Goal: Task Accomplishment & Management: Manage account settings

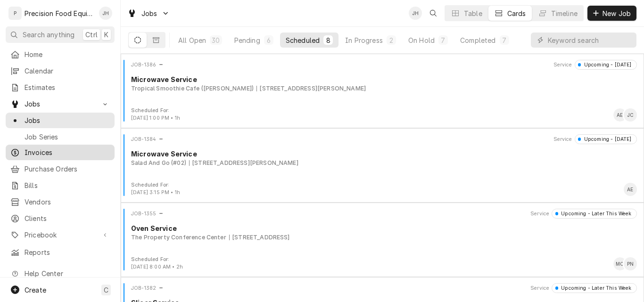
click at [38, 150] on span "Invoices" at bounding box center [67, 153] width 85 height 10
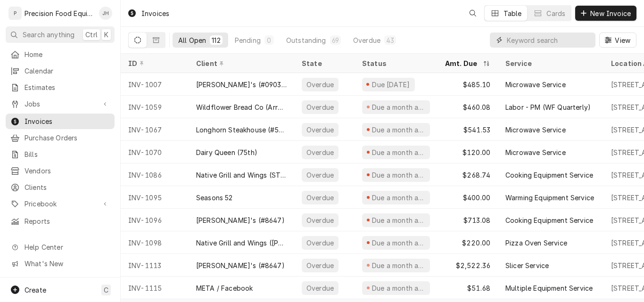
click at [542, 40] on input "Dynamic Content Wrapper" at bounding box center [549, 40] width 84 height 15
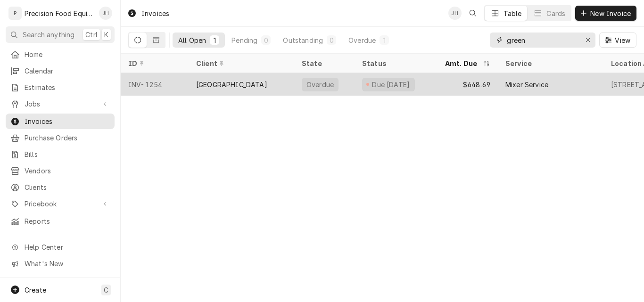
type input "green"
click at [267, 81] on div "Green Corner Restaurant" at bounding box center [231, 85] width 71 height 10
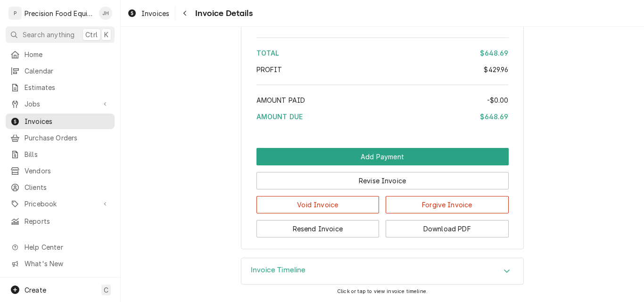
scroll to position [1325, 0]
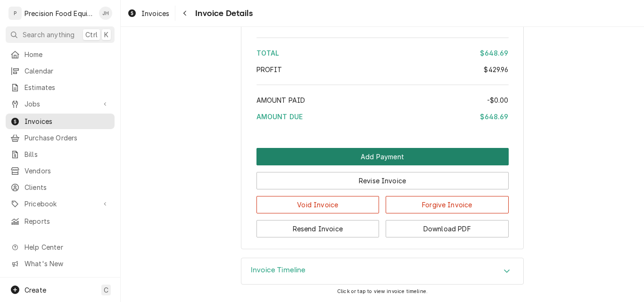
click at [374, 152] on button "Add Payment" at bounding box center [383, 156] width 252 height 17
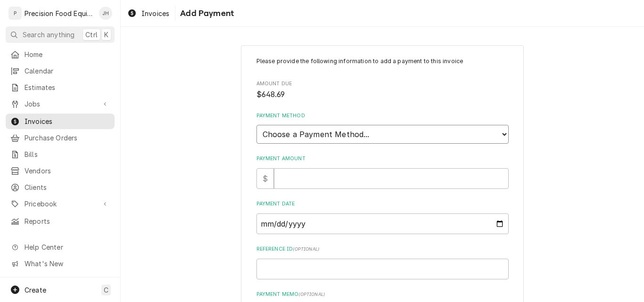
click at [375, 135] on select "Choose a Payment Method... Cash Check Credit/Debit Card ACH/eCheck Other" at bounding box center [383, 134] width 252 height 19
select select "4"
click at [257, 125] on select "Choose a Payment Method... Cash Check Credit/Debit Card ACH/eCheck Other" at bounding box center [383, 134] width 252 height 19
type textarea "x"
click at [497, 137] on select "Choose a Payment Method... Cash Check Credit/Debit Card ACH/eCheck Other" at bounding box center [383, 134] width 252 height 19
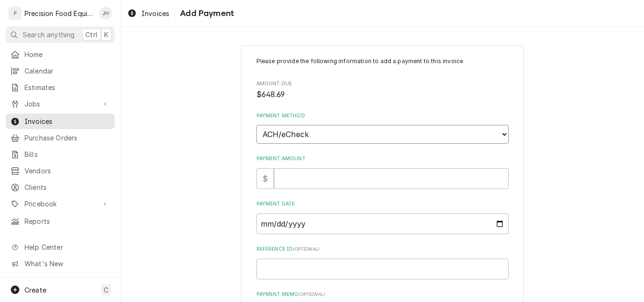
select select "3"
click at [257, 125] on select "Choose a Payment Method... Cash Check Credit/Debit Card ACH/eCheck Other" at bounding box center [383, 134] width 252 height 19
type textarea "x"
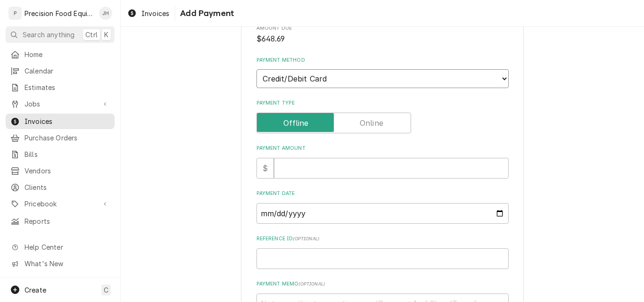
scroll to position [142, 0]
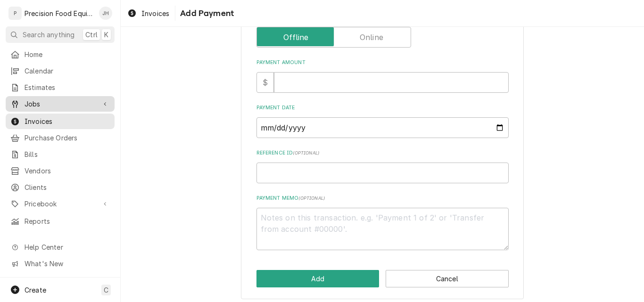
click at [38, 103] on span "Jobs" at bounding box center [60, 104] width 71 height 10
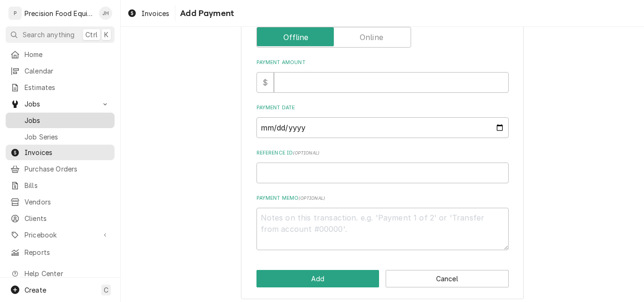
click at [39, 116] on span "Jobs" at bounding box center [67, 121] width 85 height 10
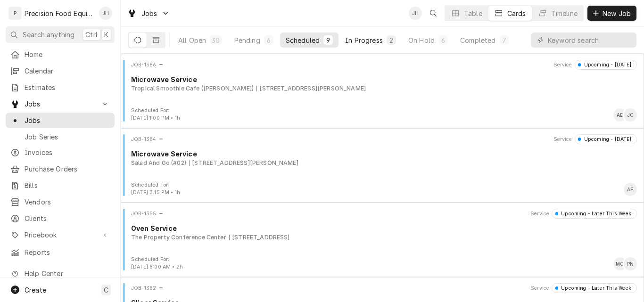
click at [365, 42] on div "In Progress" at bounding box center [364, 40] width 38 height 10
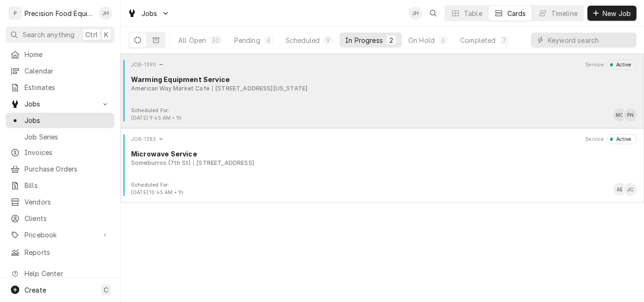
click at [329, 107] on div "Scheduled For: Aug 22nd, 2025 - 9:45 AM • 1h MC PN" at bounding box center [383, 114] width 516 height 15
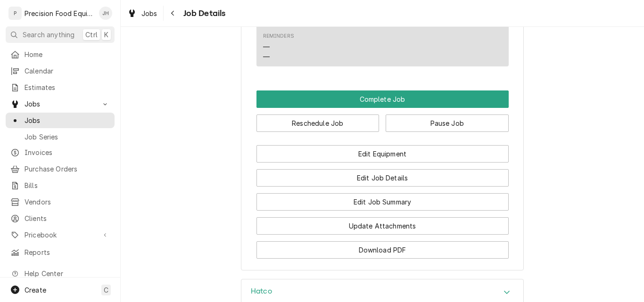
scroll to position [708, 0]
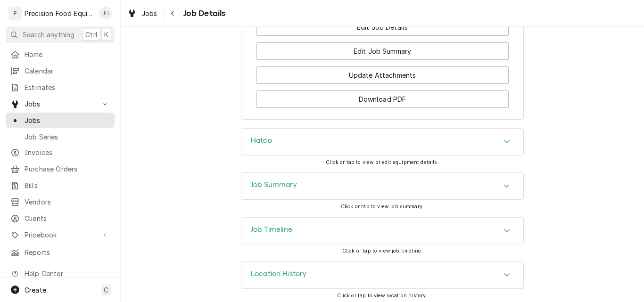
click at [332, 197] on div "Job Summary" at bounding box center [383, 186] width 282 height 26
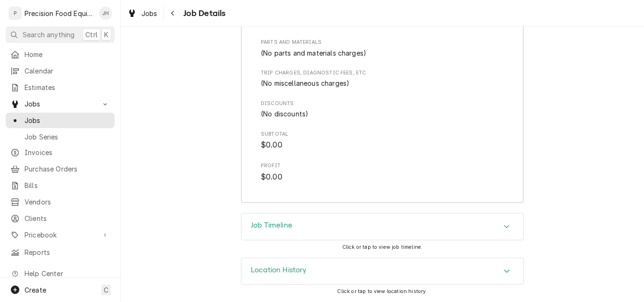
scroll to position [1048, 0]
click at [42, 230] on span "Pricebook" at bounding box center [60, 235] width 71 height 10
click at [42, 263] on span "Parts & Materials" at bounding box center [67, 268] width 85 height 10
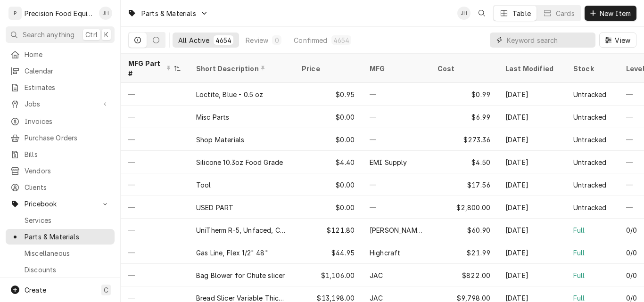
click at [526, 40] on input "Dynamic Content Wrapper" at bounding box center [549, 40] width 84 height 15
paste input "Hatco R02.01.273.00"
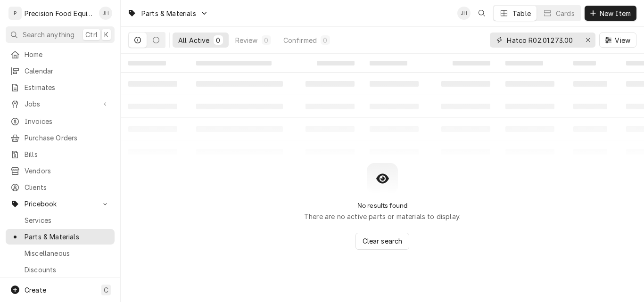
type input "Hatco R02.01.273.00"
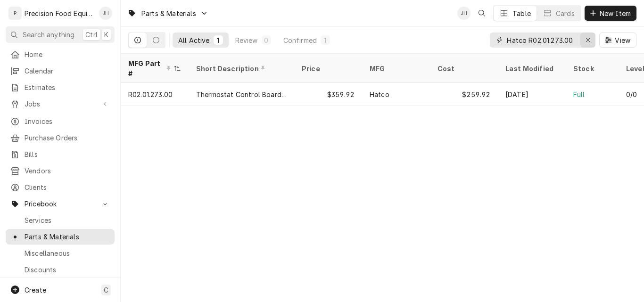
click at [591, 39] on div "Erase input" at bounding box center [588, 39] width 9 height 9
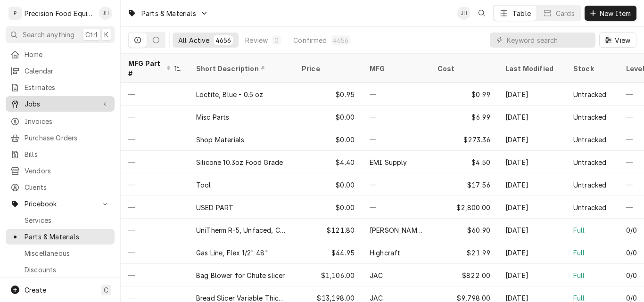
click at [51, 100] on span "Jobs" at bounding box center [60, 104] width 71 height 10
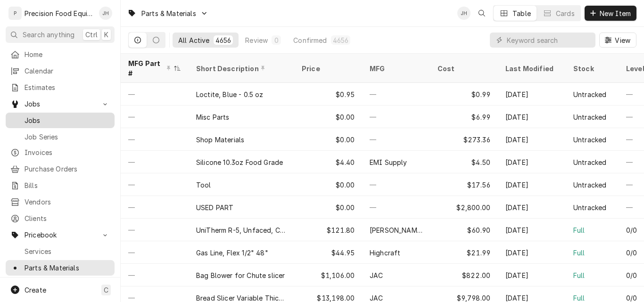
click at [38, 120] on span "Jobs" at bounding box center [67, 121] width 85 height 10
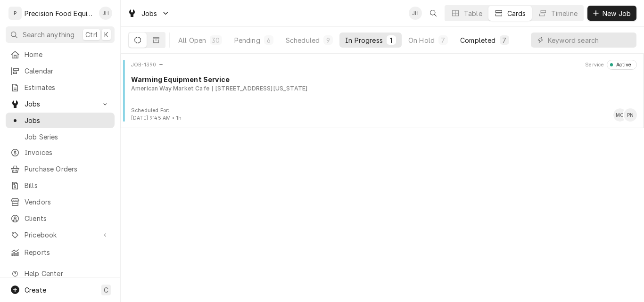
click at [486, 37] on div "Completed" at bounding box center [477, 40] width 35 height 10
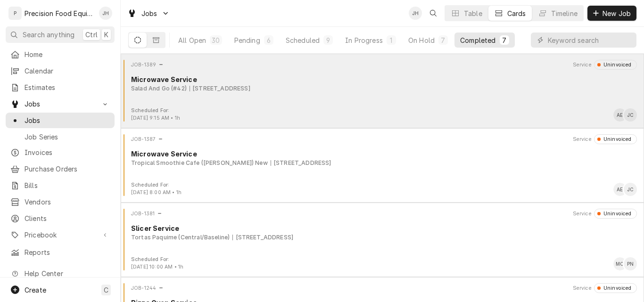
click at [388, 89] on div "Salad And Go (#42) 5218 E Baseline Rd, Gilbert, AZ 85234" at bounding box center [384, 88] width 506 height 8
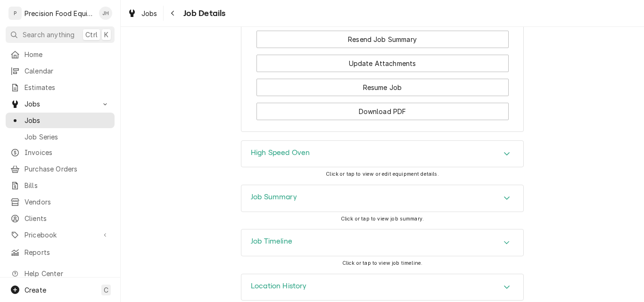
scroll to position [855, 0]
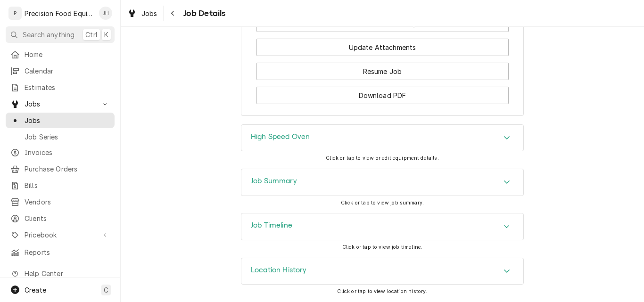
click at [396, 184] on div "Job Summary" at bounding box center [383, 182] width 282 height 26
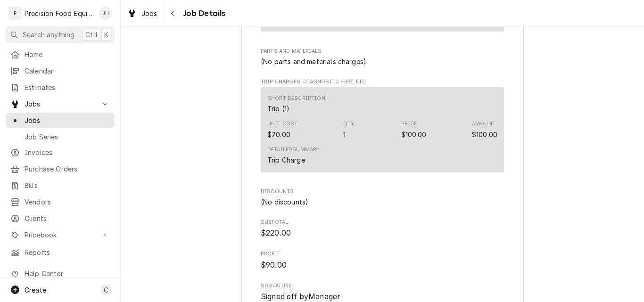
scroll to position [1279, 0]
